Goal: Obtain resource: Download file/media

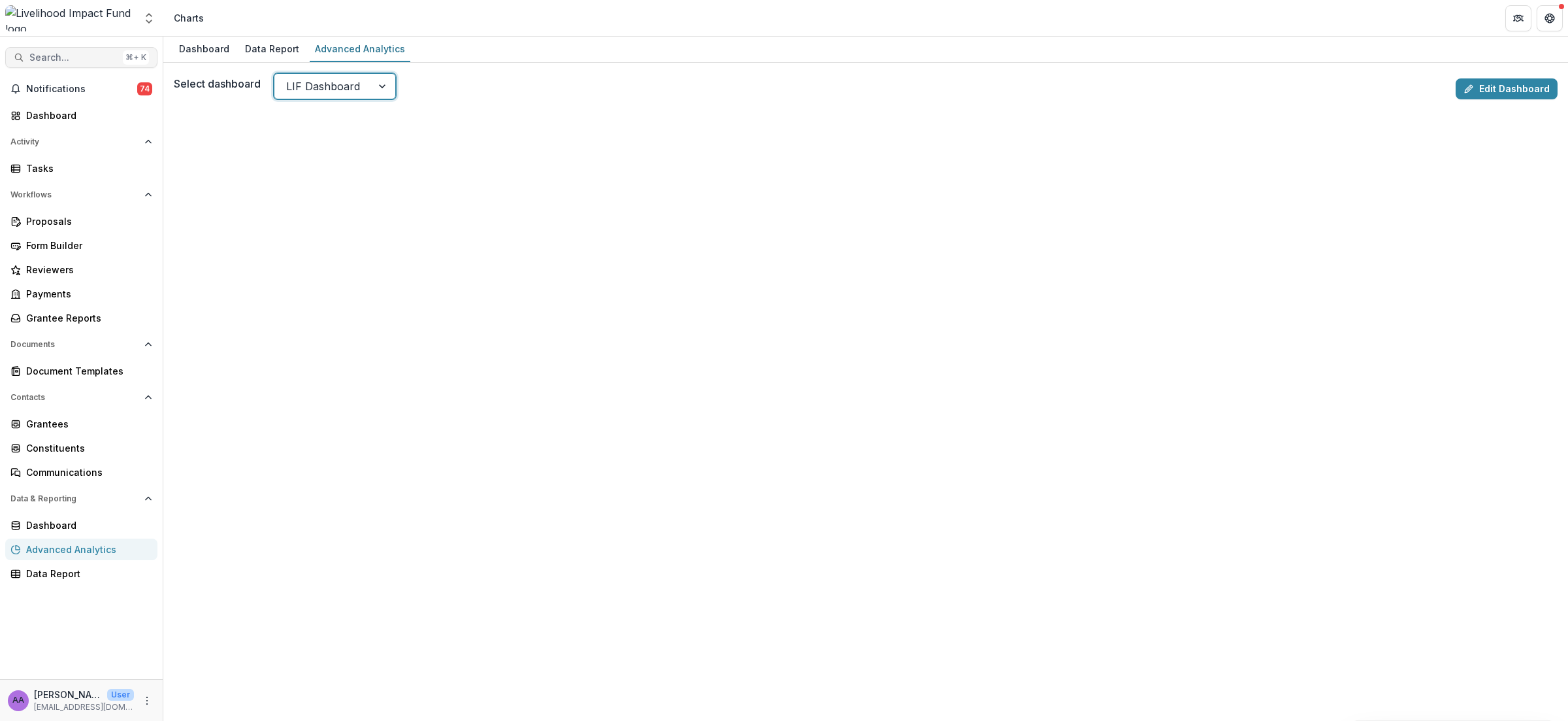
click at [108, 54] on span "Search..." at bounding box center [74, 58] width 88 height 11
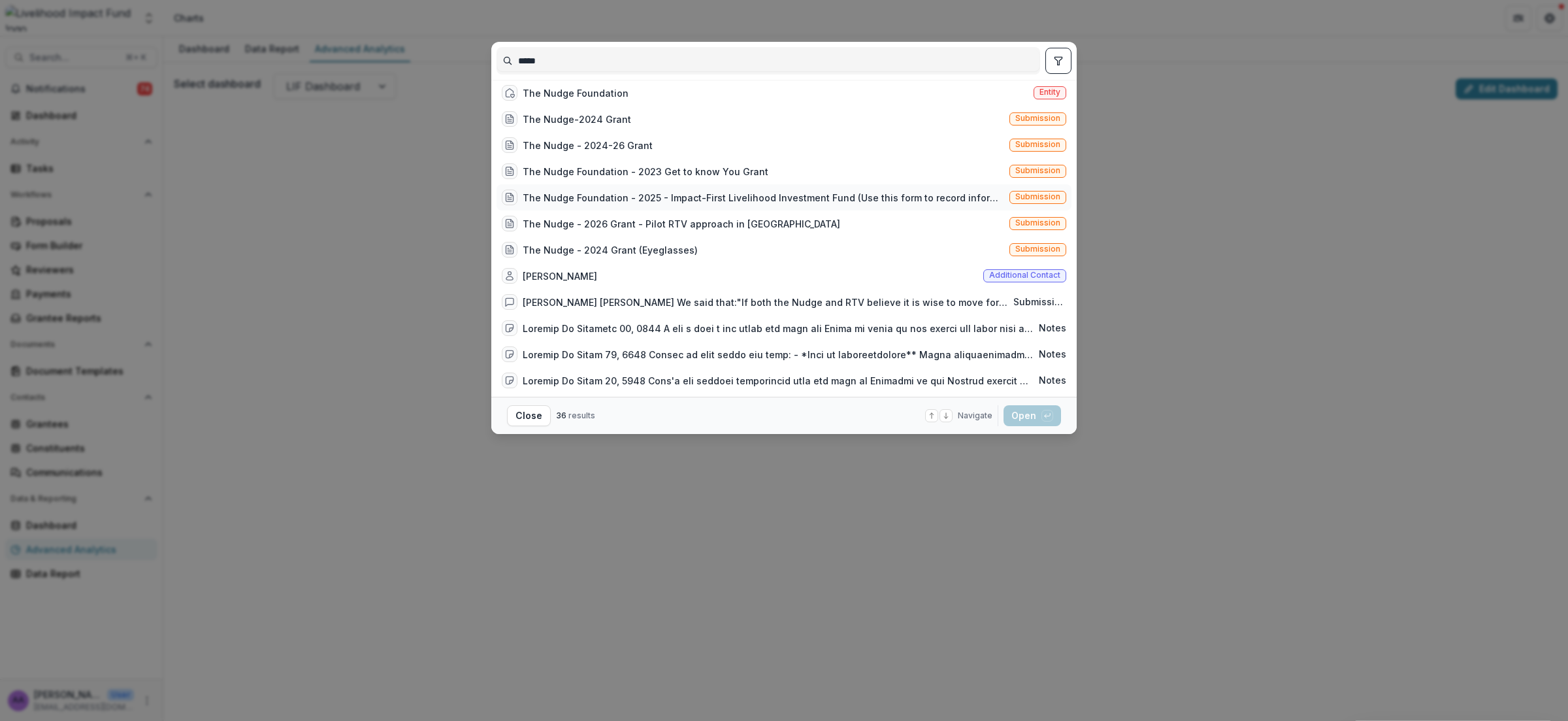
type input "*****"
click at [734, 203] on div "The Nudge Foundation - 2025 - Impact-First Livelihood Investment Fund (Use this…" at bounding box center [763, 198] width 482 height 14
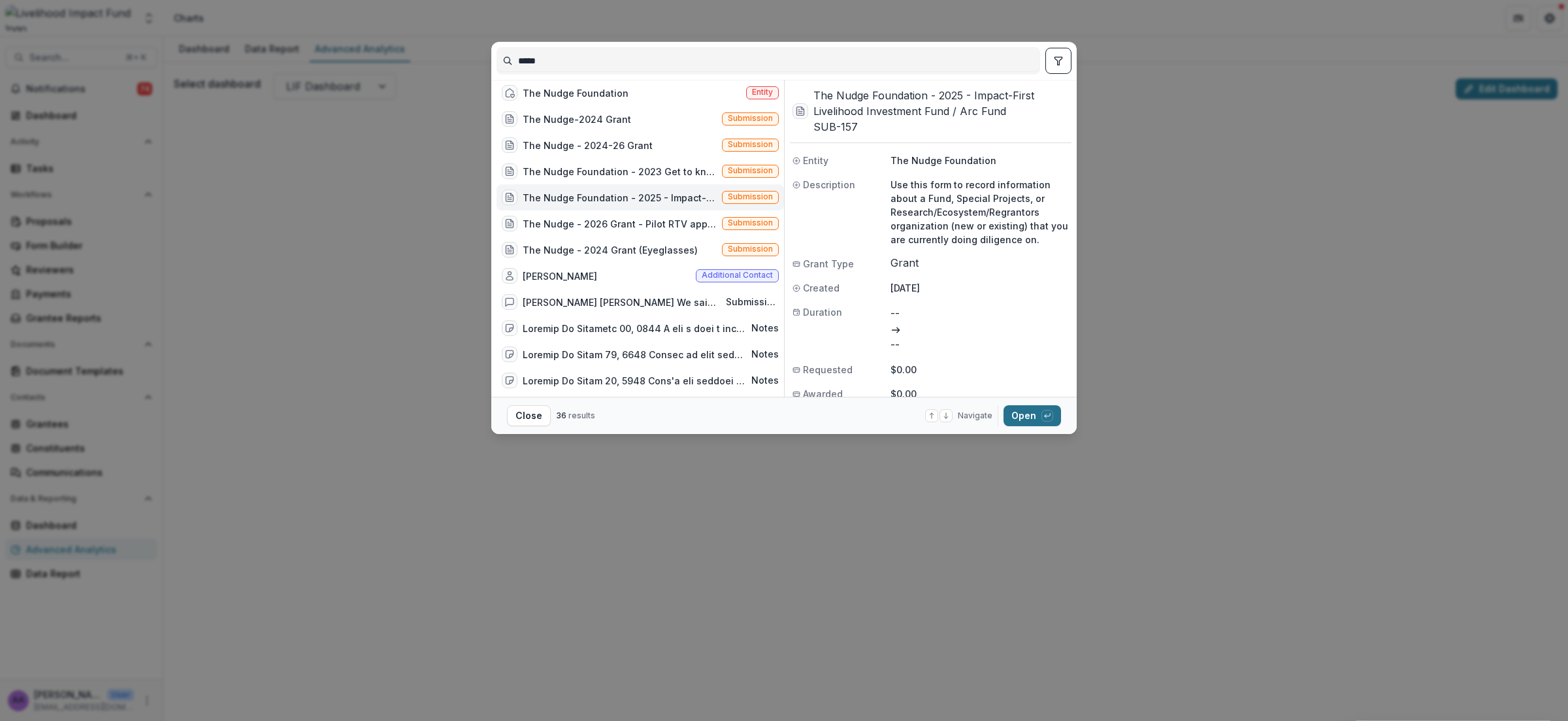
click at [1016, 415] on button "Open with enter key" at bounding box center [1032, 415] width 57 height 21
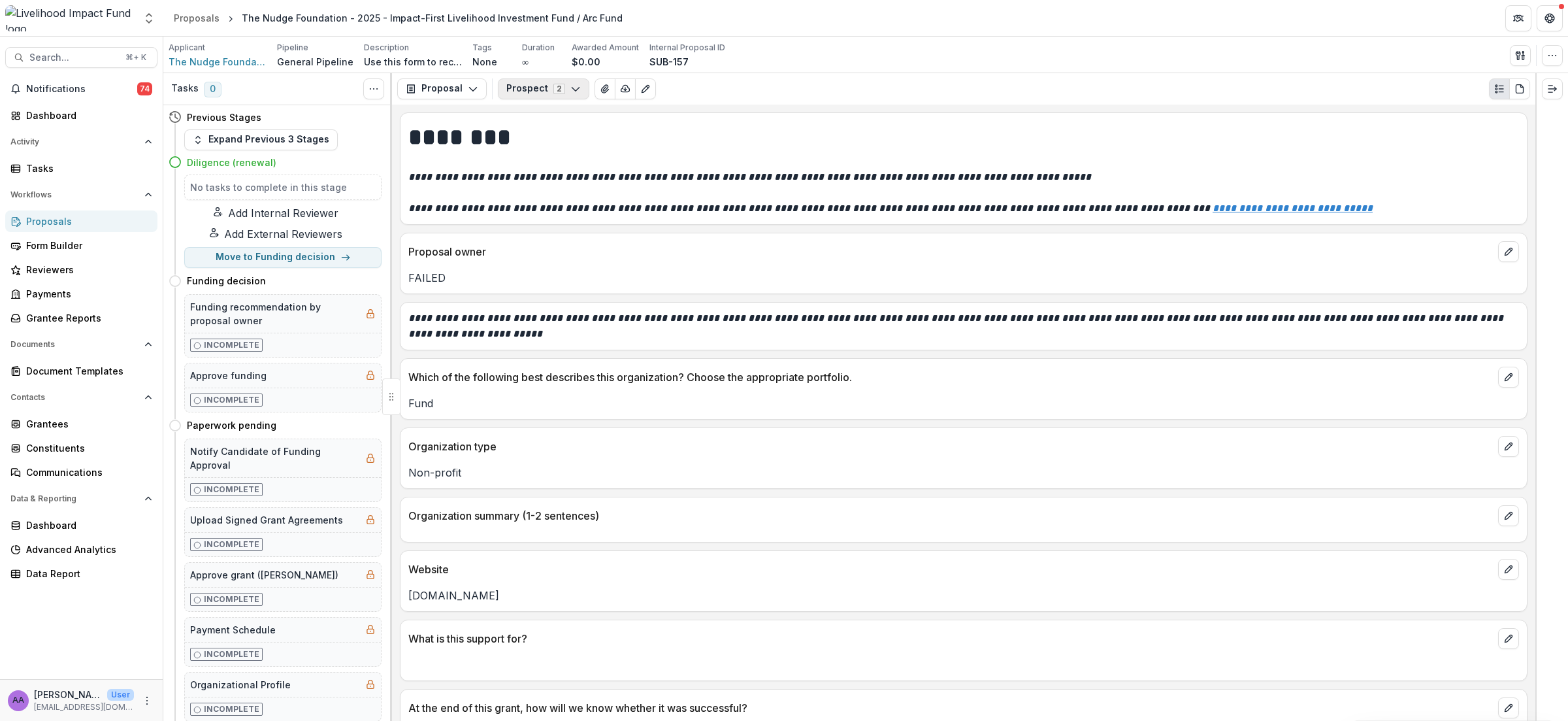
click at [525, 84] on button "Prospect 2" at bounding box center [543, 88] width 91 height 21
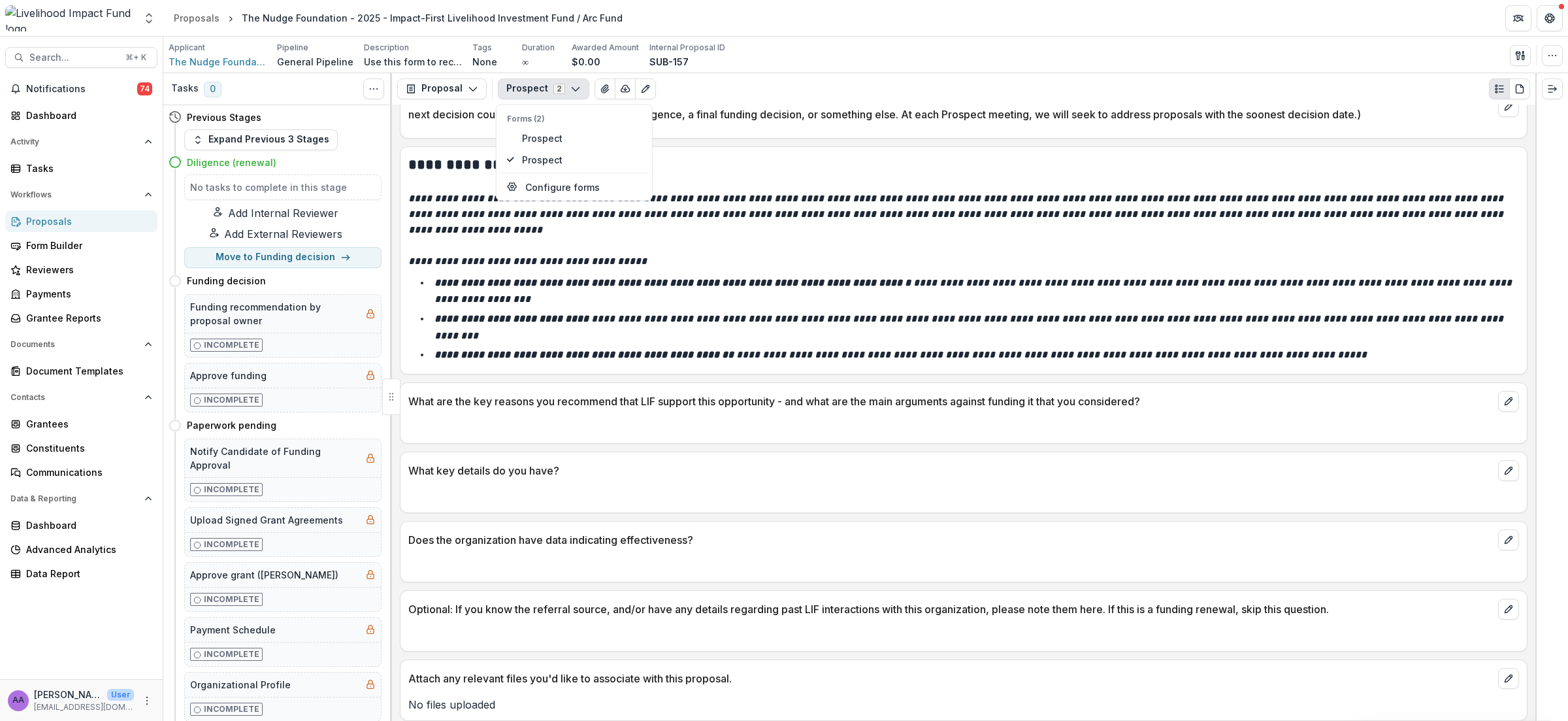
scroll to position [981, 0]
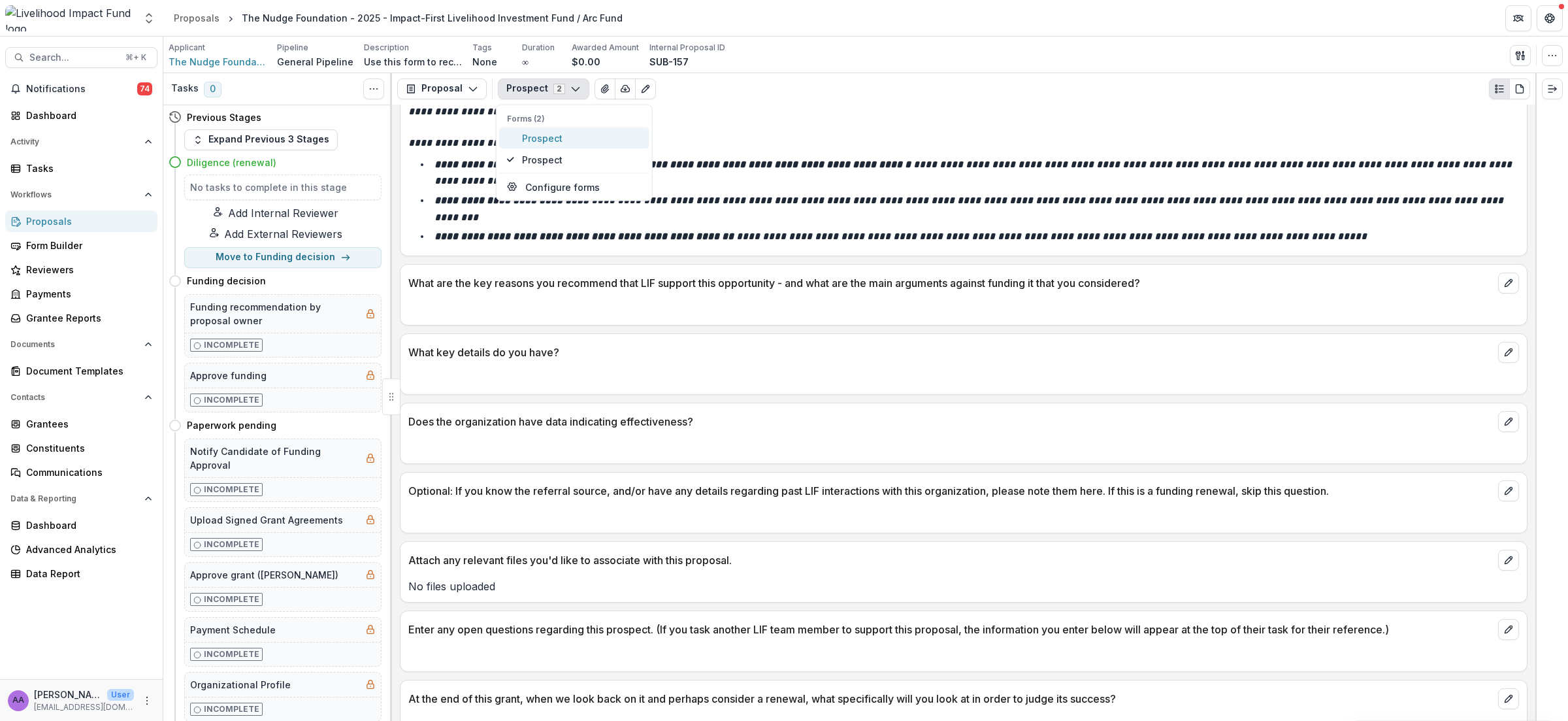
click at [539, 136] on span "Prospect" at bounding box center [581, 138] width 120 height 14
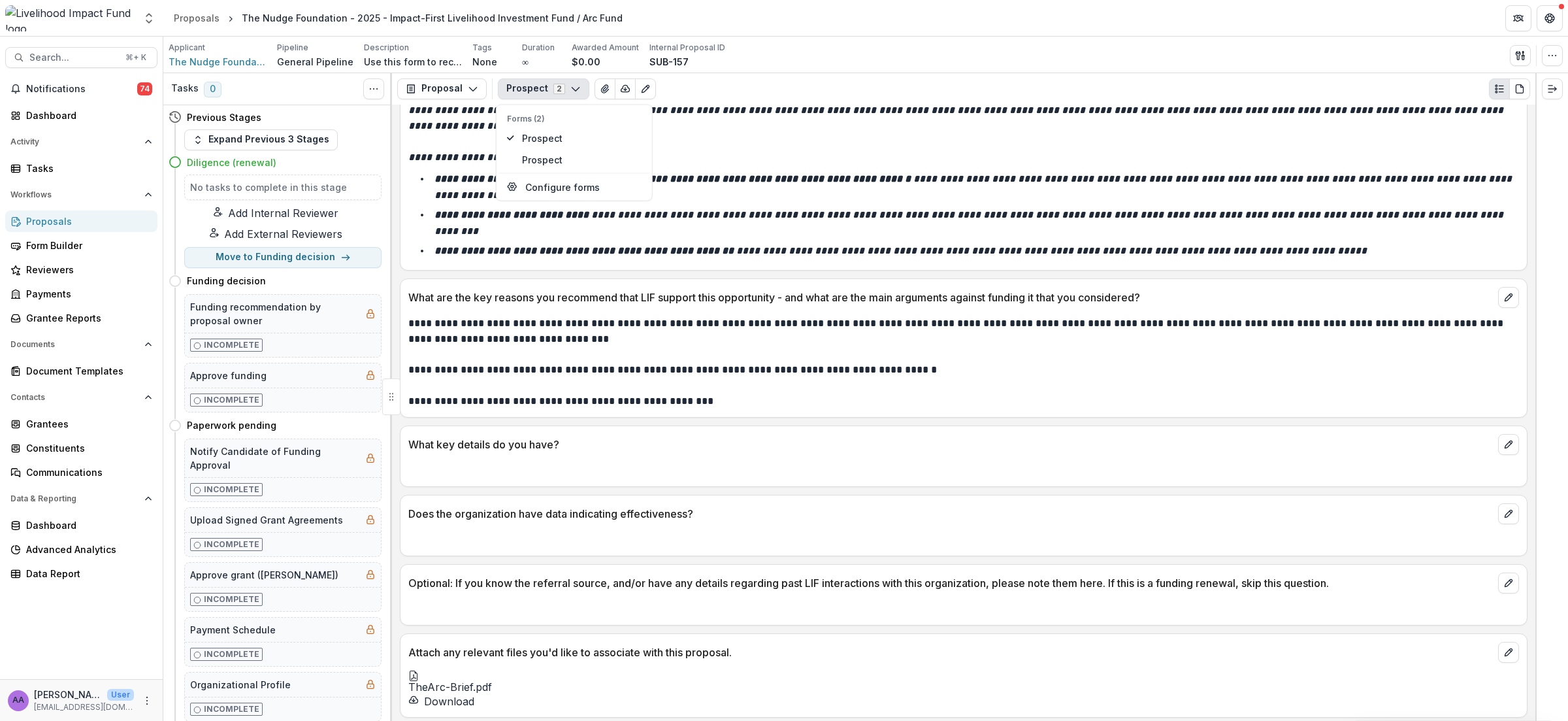
scroll to position [1069, 0]
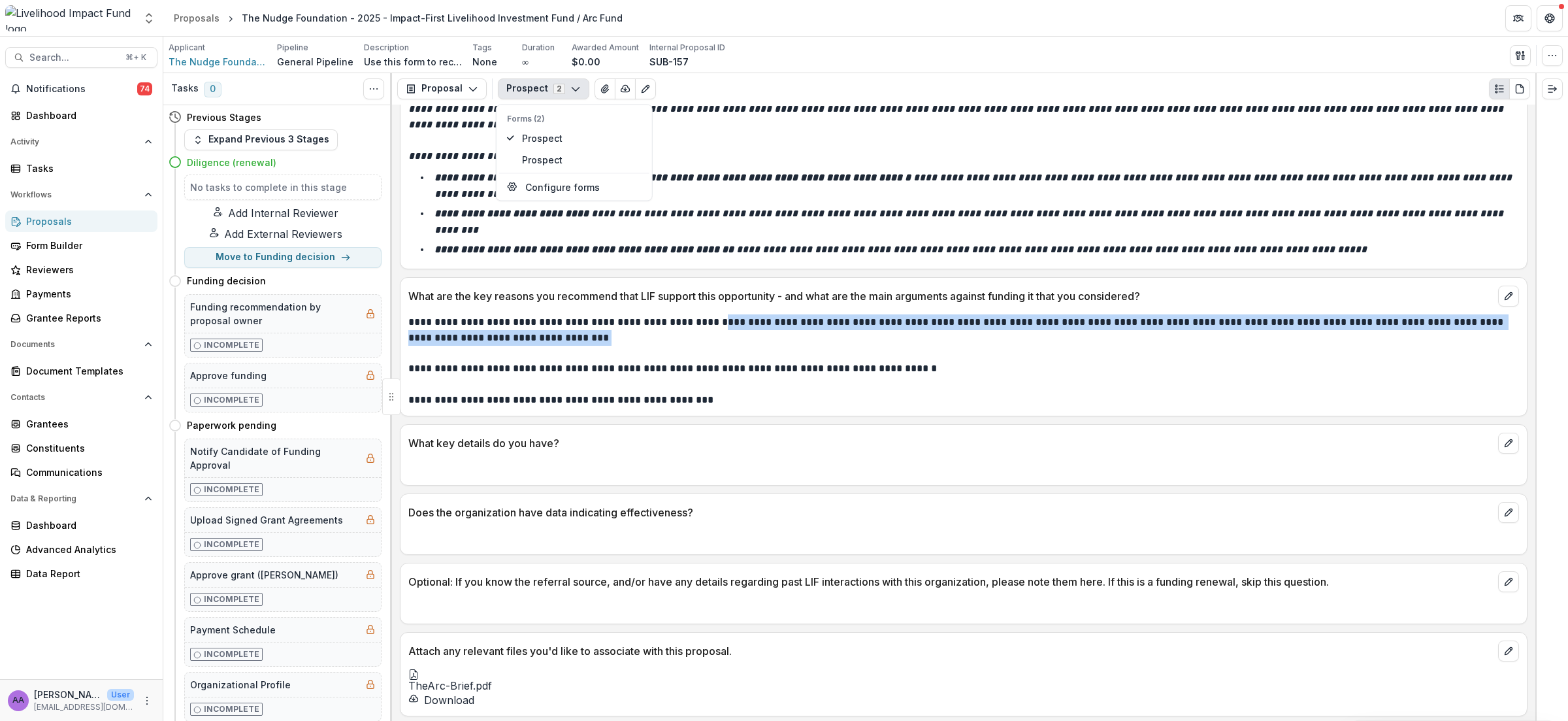
drag, startPoint x: 564, startPoint y: 311, endPoint x: 704, endPoint y: 297, distance: 140.7
click at [704, 315] on p "**********" at bounding box center [962, 330] width 1107 height 31
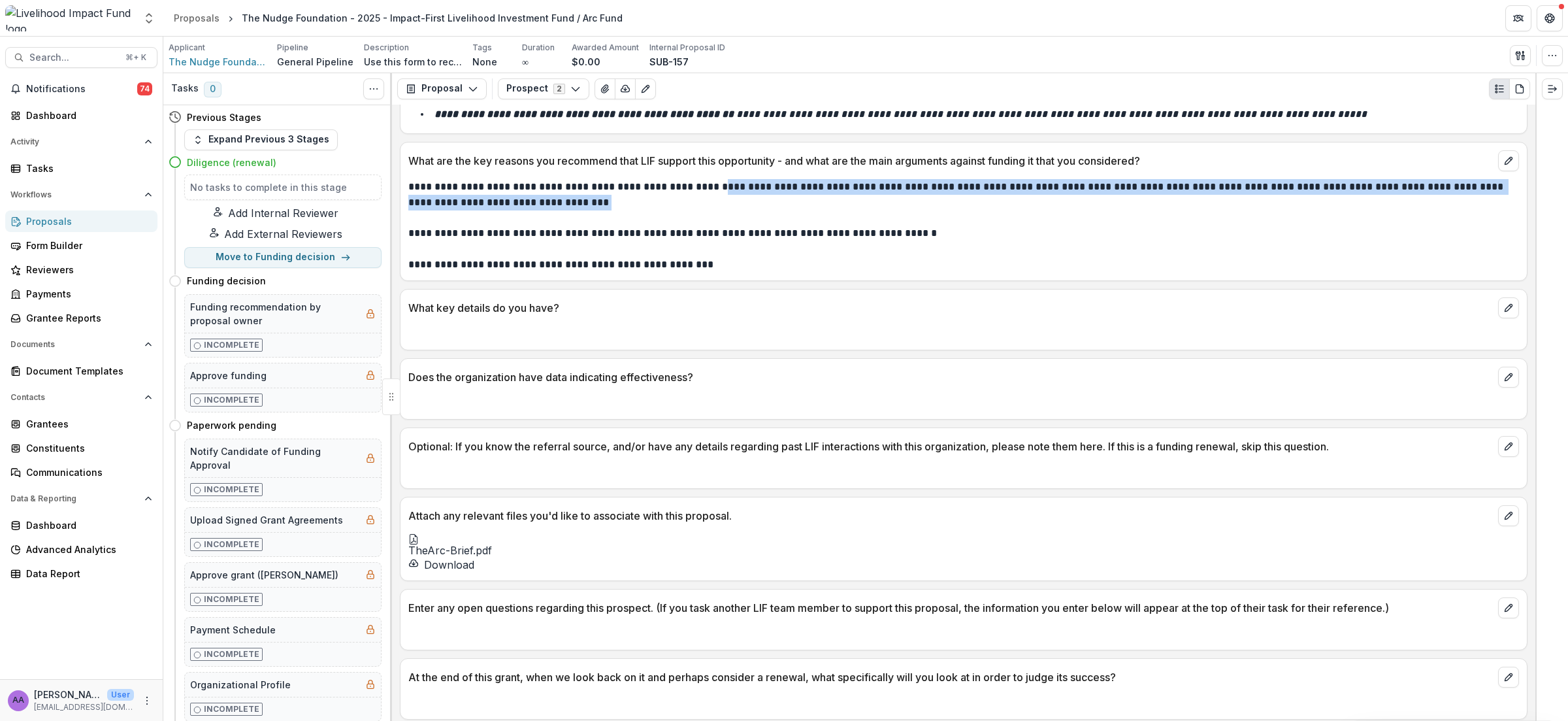
scroll to position [1219, 0]
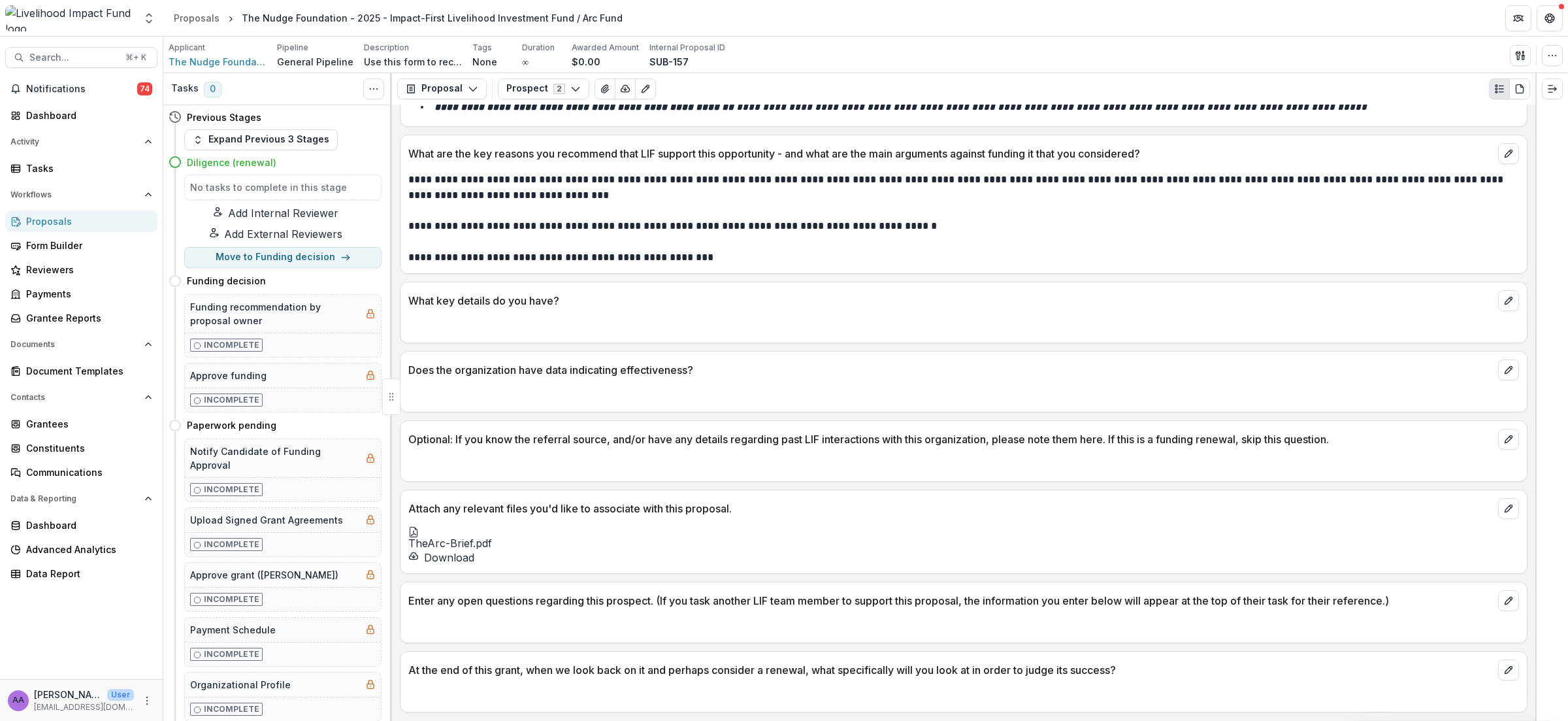
click at [440, 550] on span "TheArc-Brief.pdf" at bounding box center [963, 543] width 1111 height 12
click at [453, 565] on button "Download" at bounding box center [441, 557] width 66 height 16
